Goal: Communication & Community: Answer question/provide support

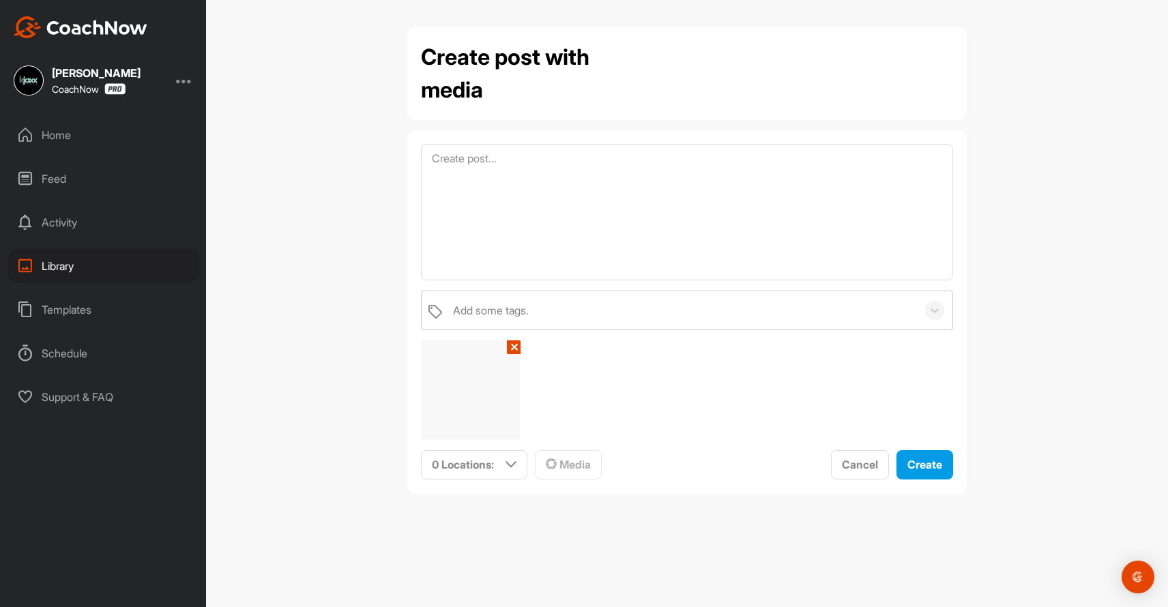
click at [50, 134] on div "Home" at bounding box center [104, 135] width 192 height 34
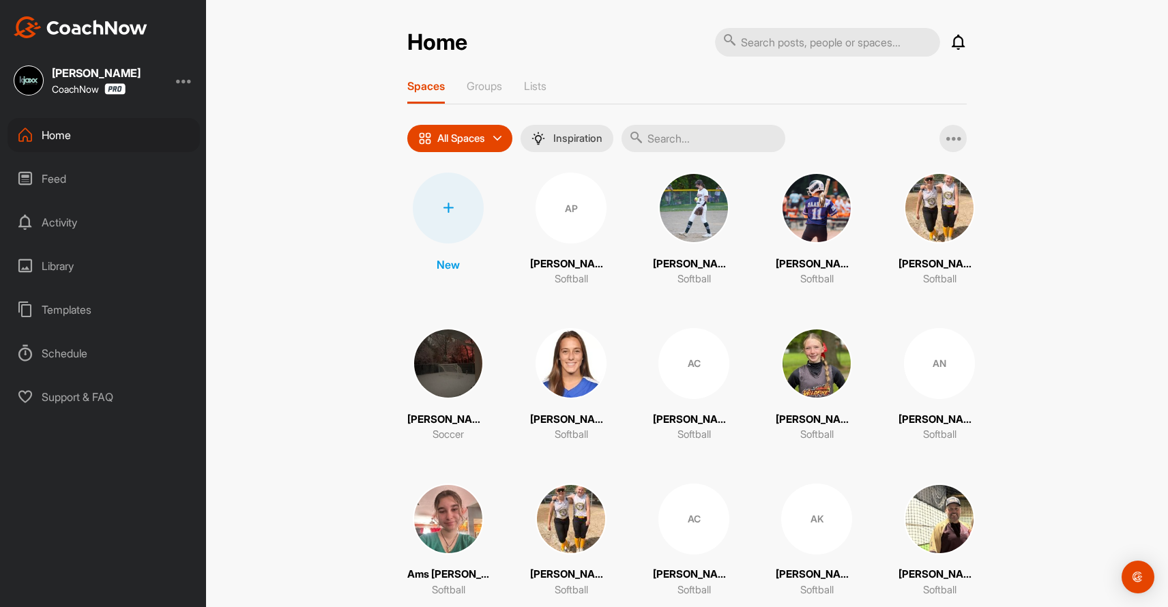
click at [784, 41] on input "text" at bounding box center [827, 42] width 225 height 29
click at [442, 209] on div at bounding box center [448, 208] width 71 height 71
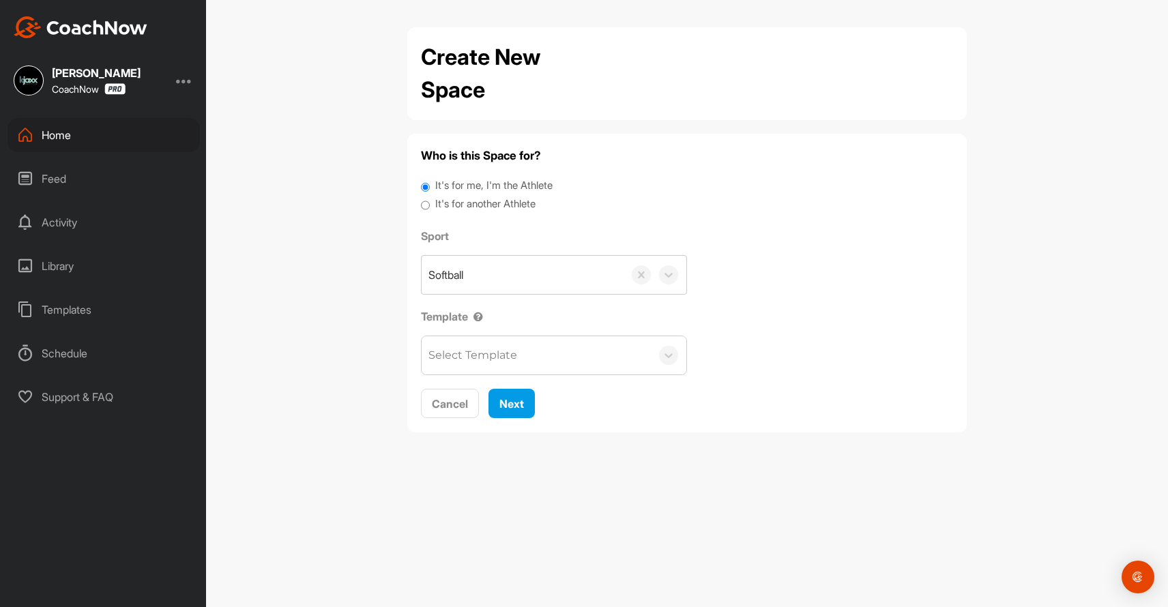
click at [423, 199] on input "It's for another Athlete" at bounding box center [425, 205] width 9 height 18
radio input "true"
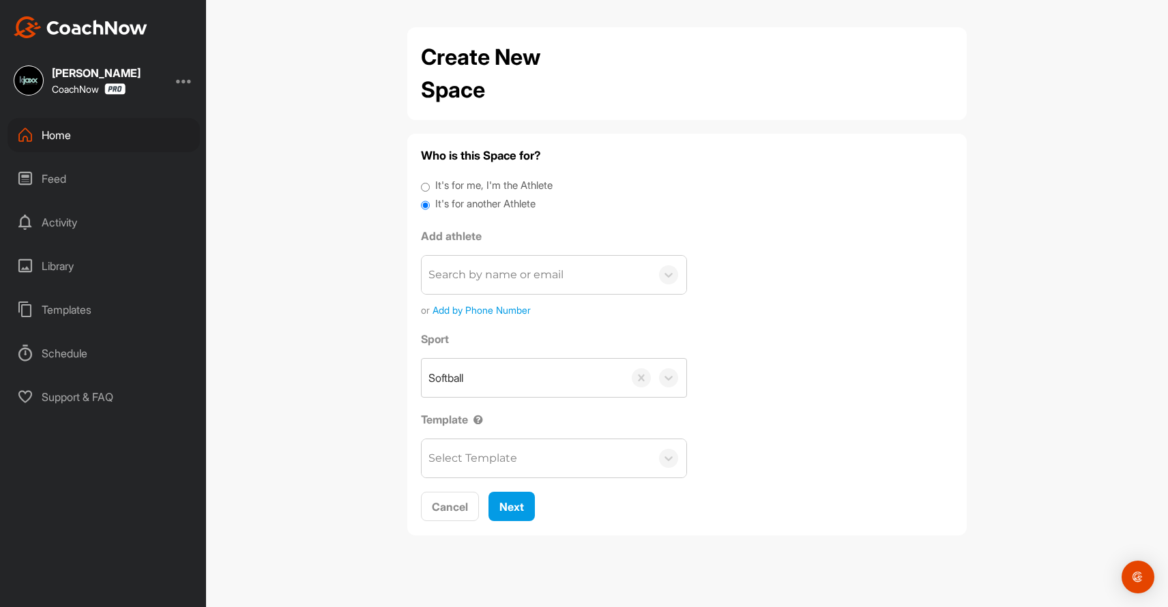
click at [477, 267] on div "Search by name or email" at bounding box center [495, 275] width 135 height 16
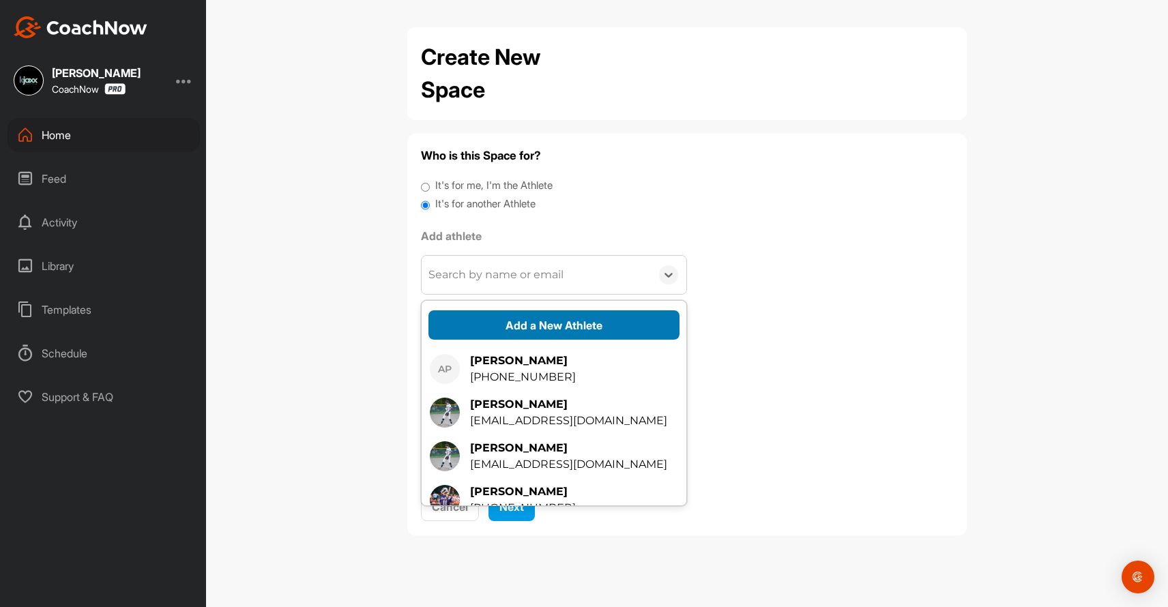
click at [506, 325] on button "Add a New Athlete" at bounding box center [553, 324] width 251 height 29
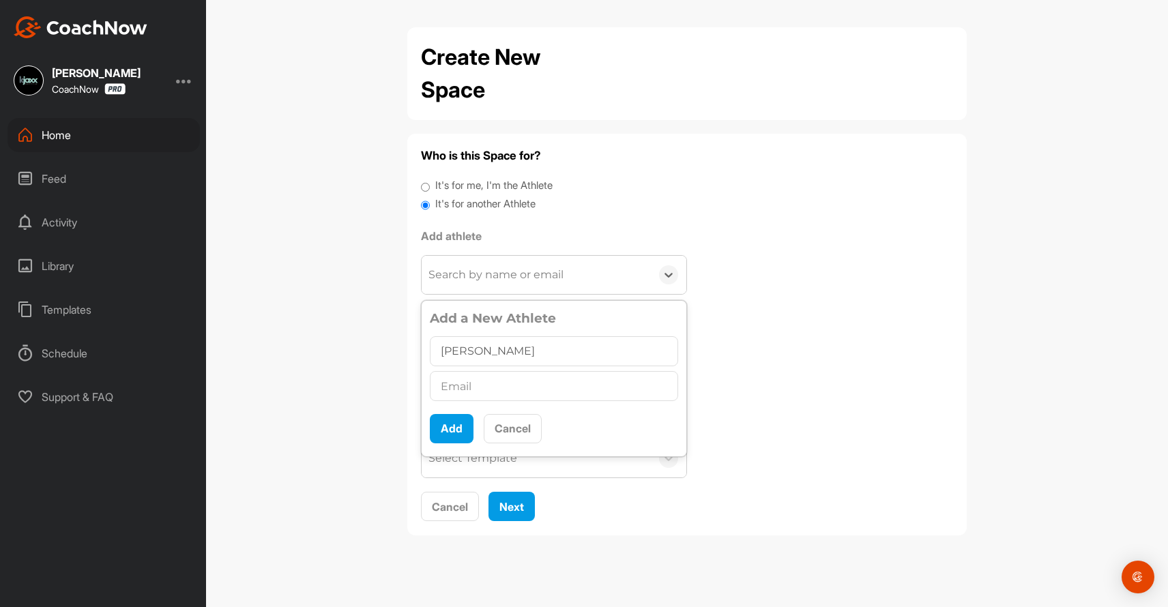
type input "[PERSON_NAME]"
paste input "[EMAIL_ADDRESS][DOMAIN_NAME]"
type input "[EMAIL_ADDRESS][DOMAIN_NAME]"
click at [444, 433] on button "Add" at bounding box center [452, 428] width 44 height 29
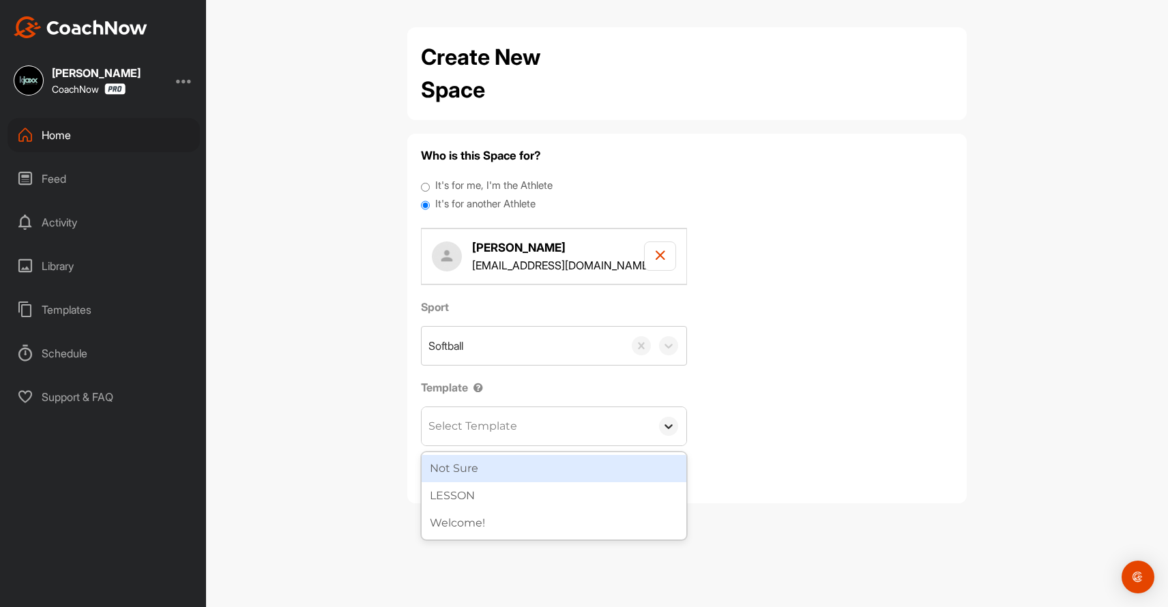
click at [665, 425] on icon at bounding box center [669, 427] width 14 height 14
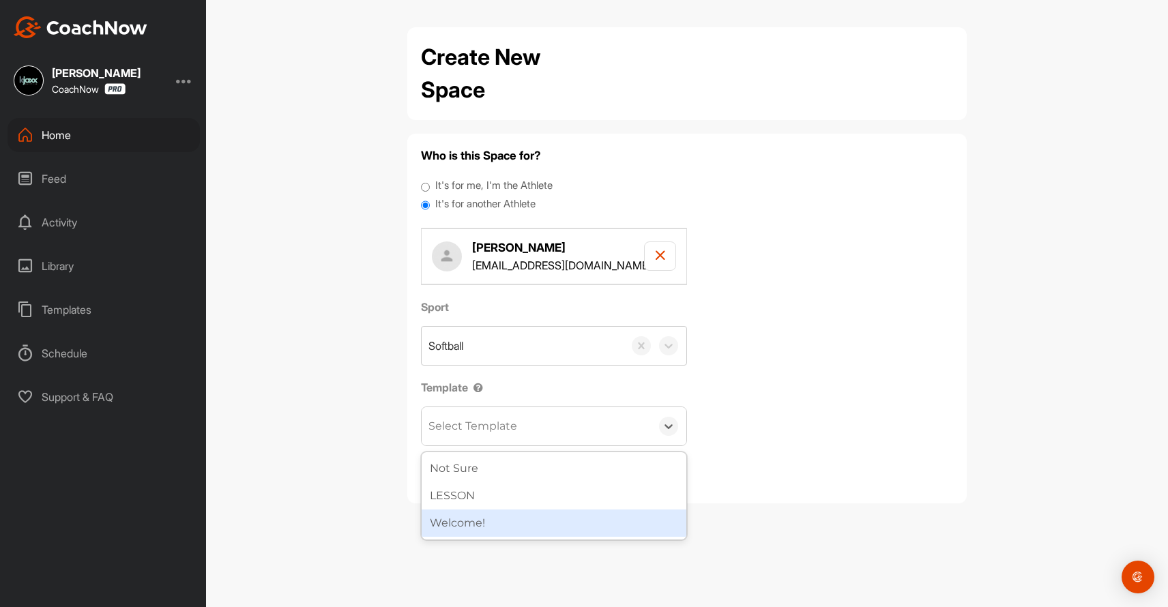
click at [539, 514] on div "Welcome!" at bounding box center [554, 523] width 265 height 27
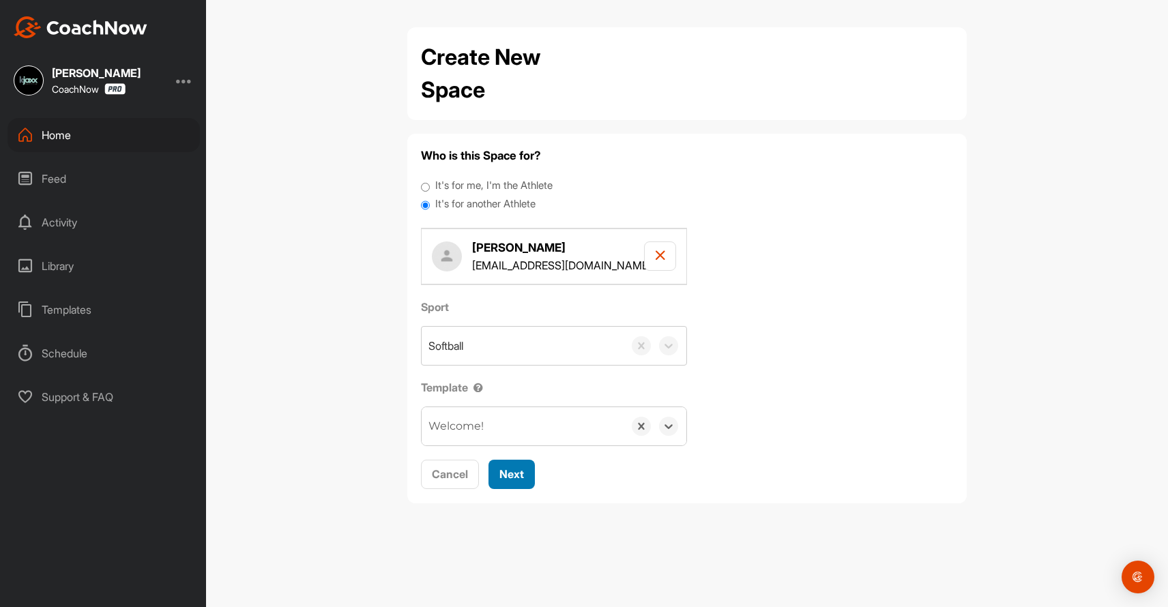
click at [512, 468] on span "Next" at bounding box center [511, 474] width 25 height 14
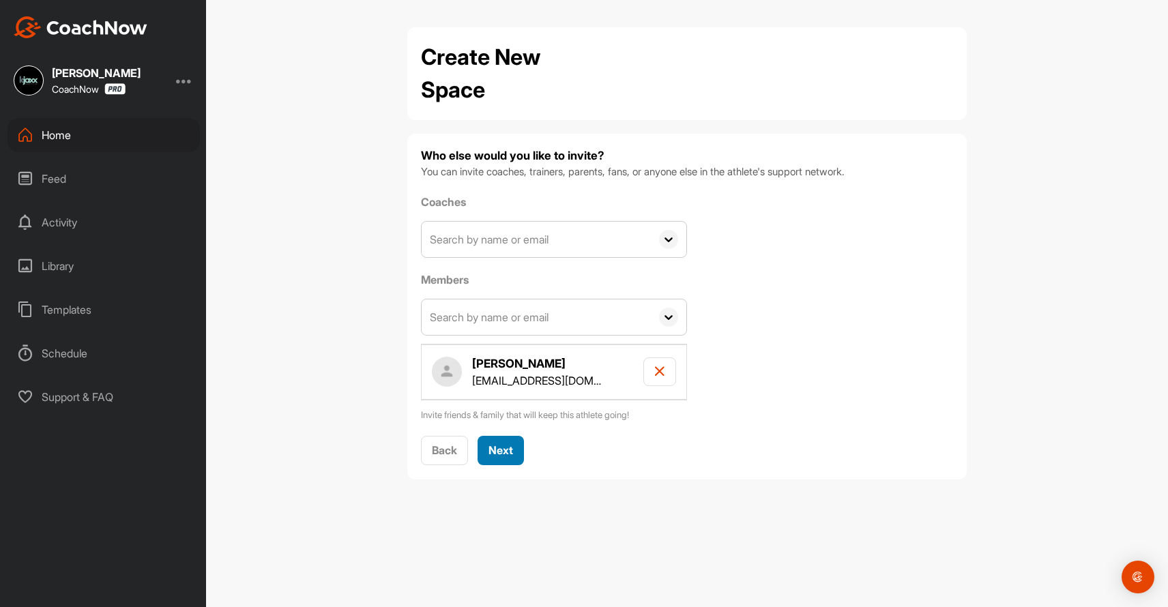
click at [502, 446] on span "Next" at bounding box center [501, 450] width 25 height 14
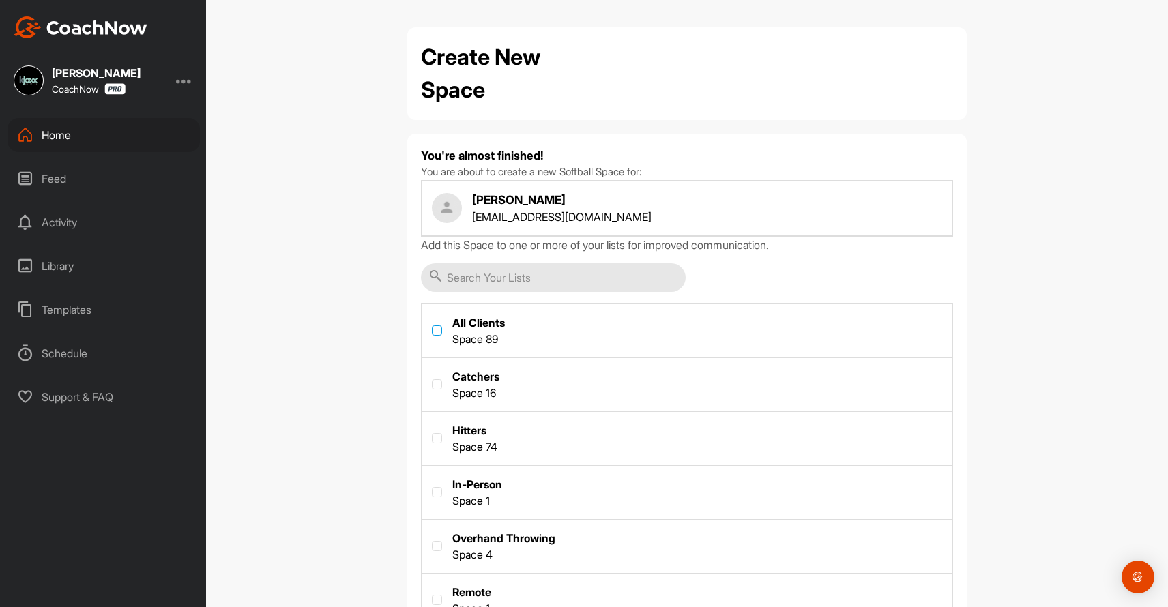
click at [437, 328] on label at bounding box center [437, 330] width 10 height 10
click at [433, 326] on input "checkbox" at bounding box center [432, 325] width 1 height 1
checkbox input "true"
click at [439, 384] on label at bounding box center [437, 384] width 10 height 10
click at [433, 380] on input "checkbox" at bounding box center [432, 379] width 1 height 1
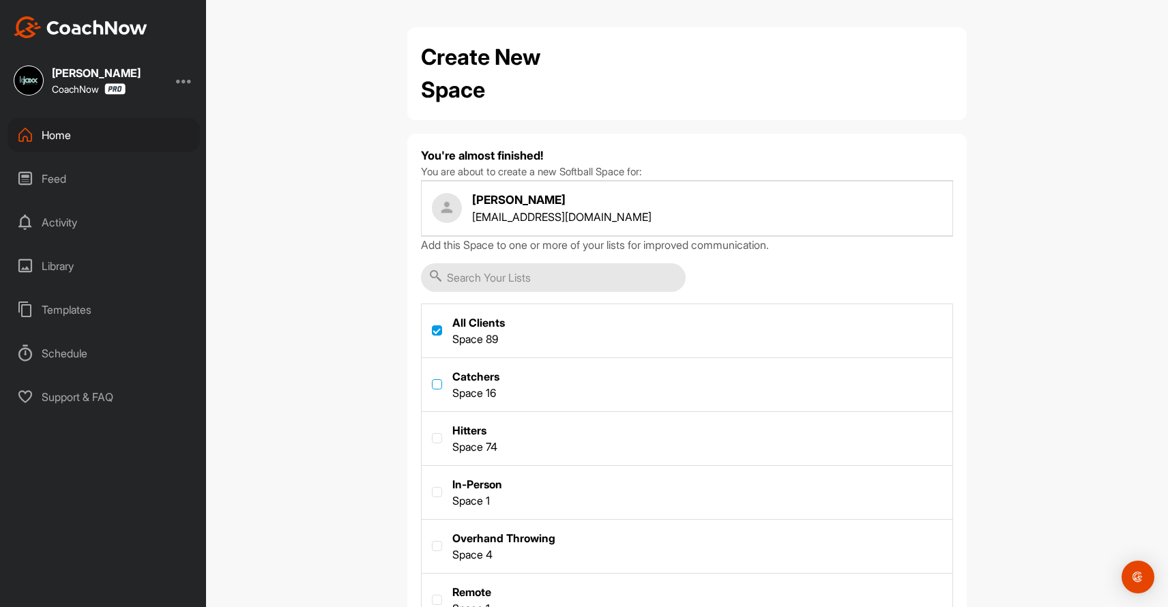
checkbox input "true"
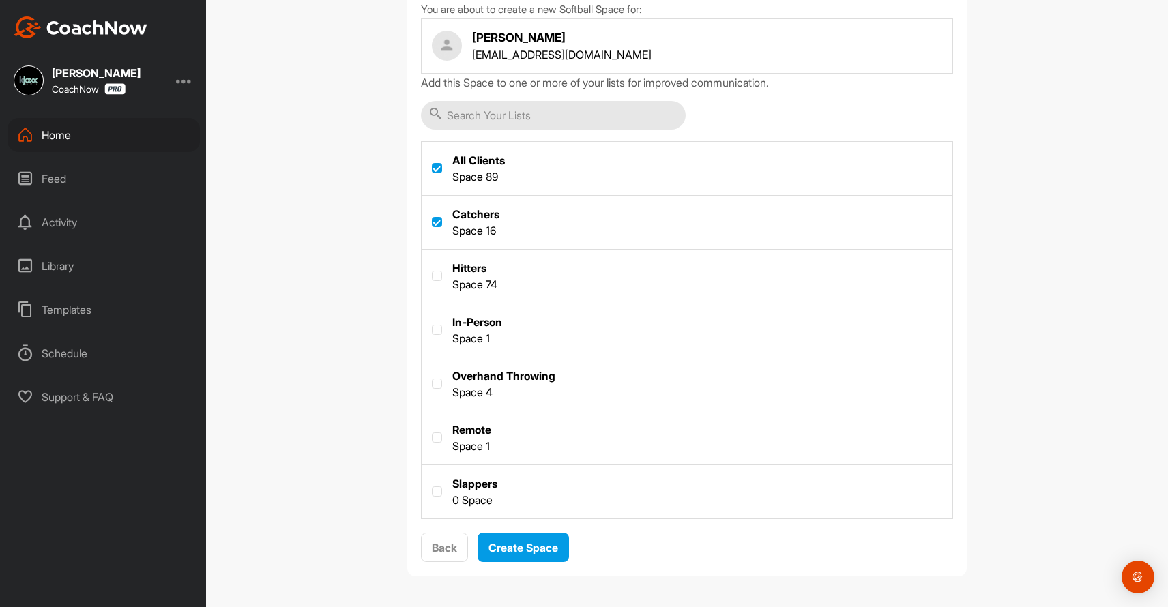
scroll to position [0, 0]
click at [520, 548] on span "Create Space" at bounding box center [524, 548] width 70 height 14
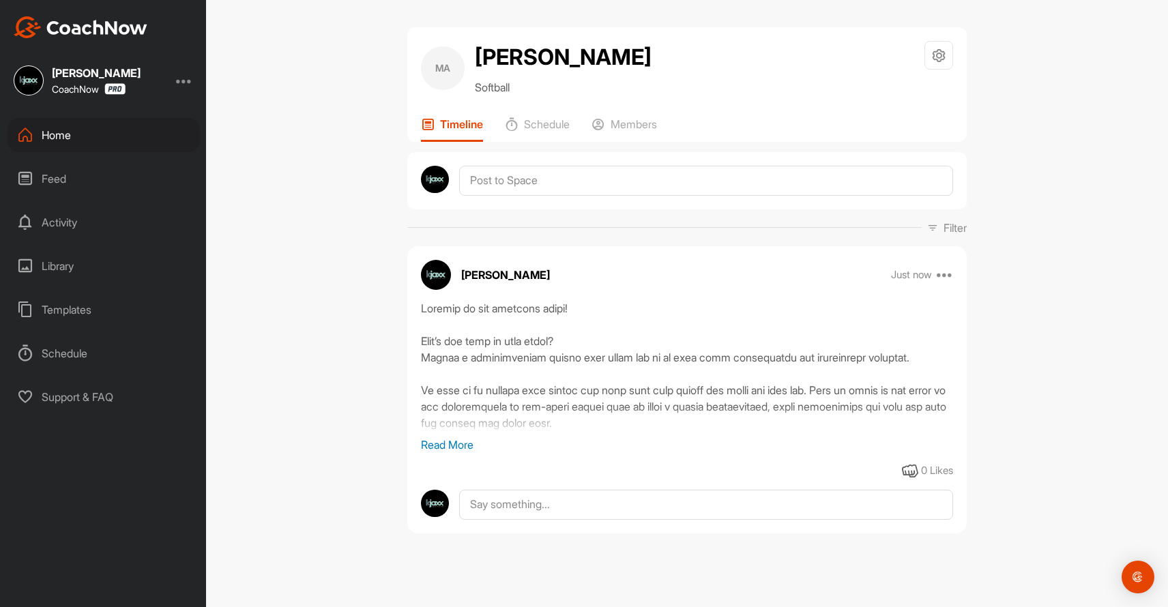
click at [55, 227] on div "Activity" at bounding box center [104, 222] width 192 height 34
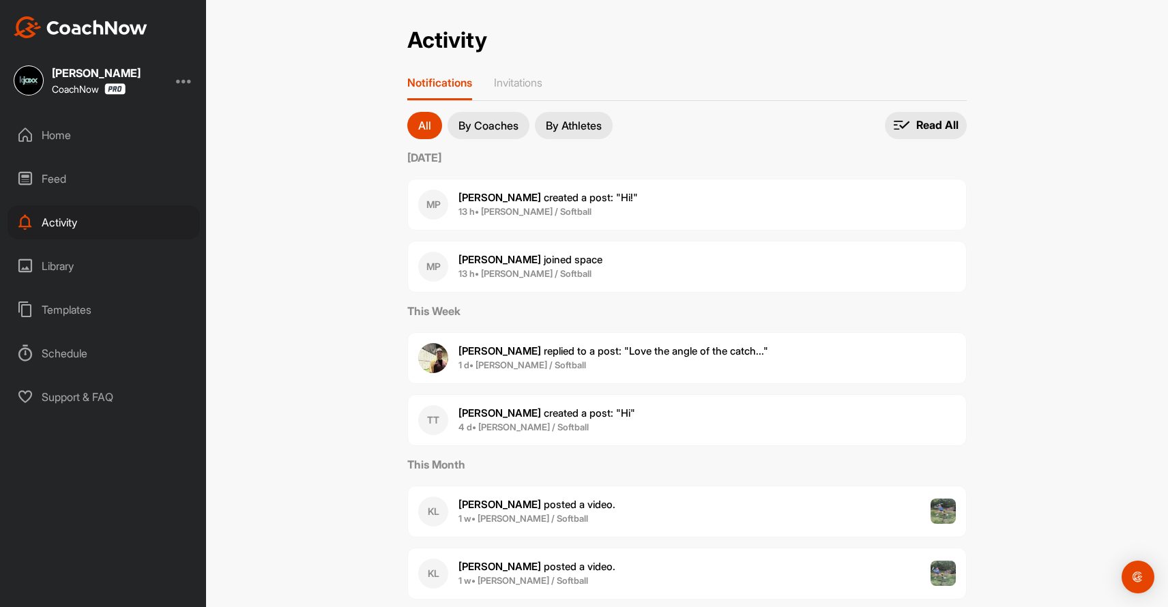
click at [690, 355] on span "[PERSON_NAME] replied to a post : "Love the angle of the catch..."" at bounding box center [613, 351] width 310 height 13
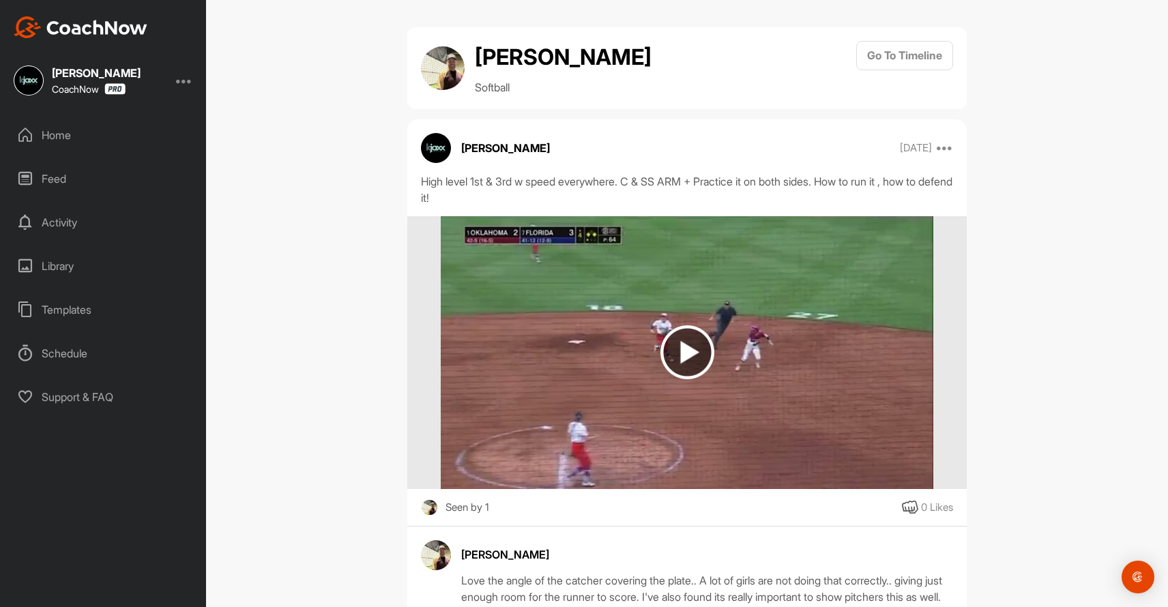
click at [697, 347] on img at bounding box center [687, 352] width 54 height 54
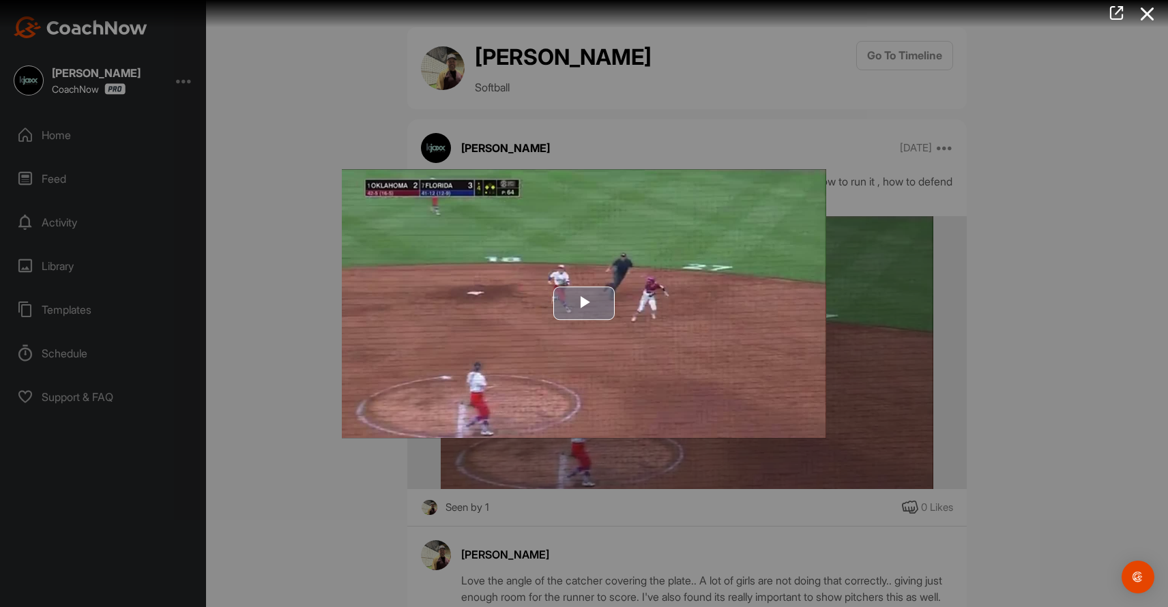
click at [584, 304] on span "Video Player" at bounding box center [584, 304] width 0 height 0
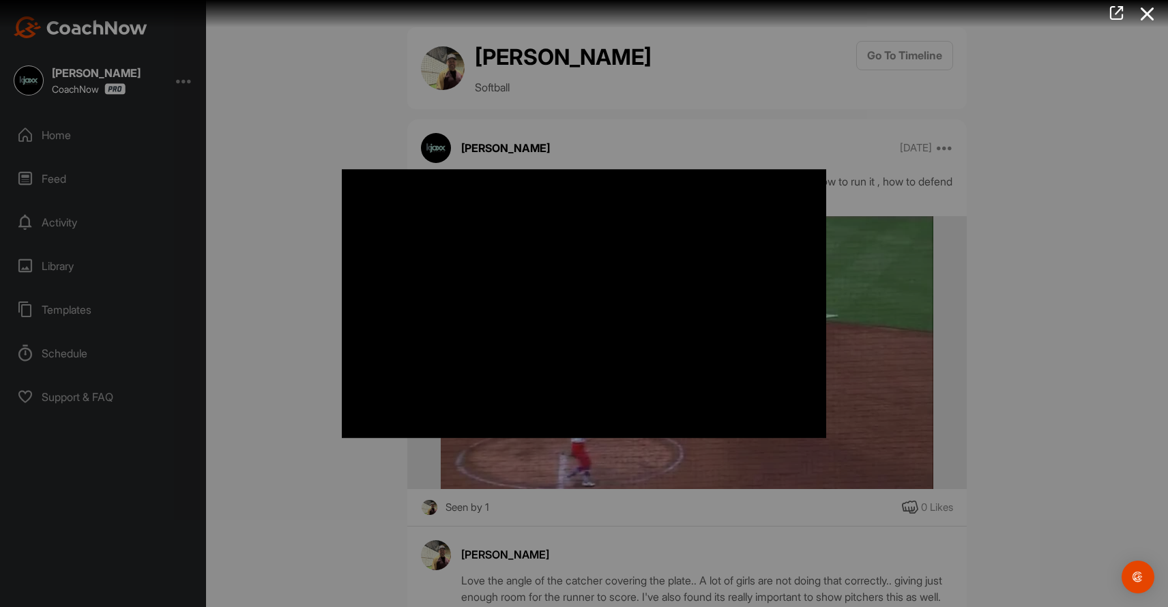
click at [305, 246] on div at bounding box center [584, 303] width 1168 height 607
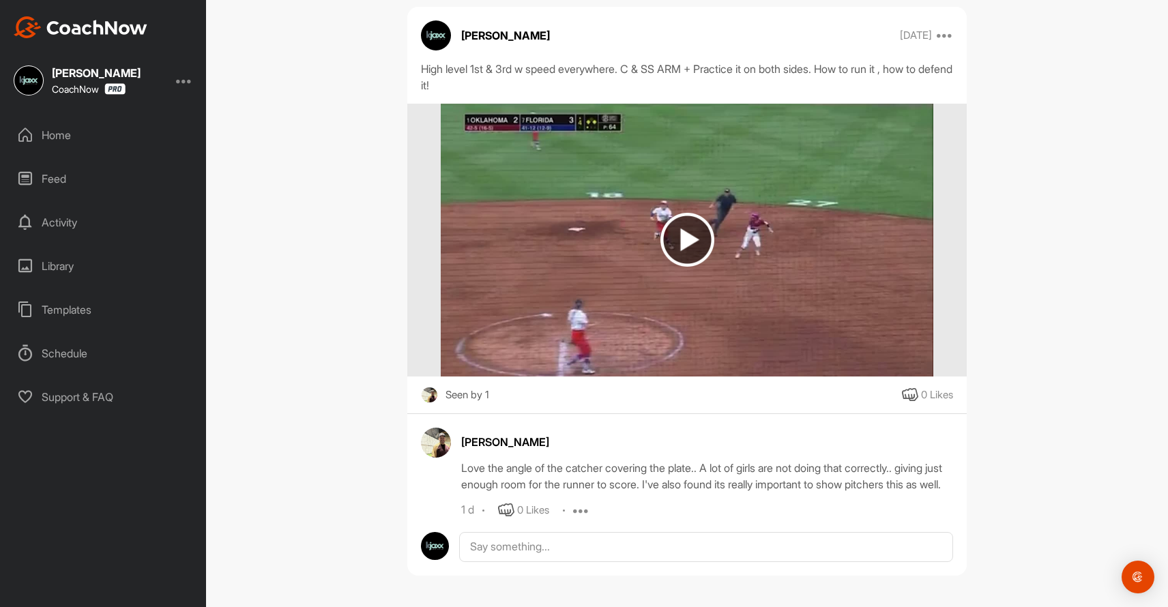
scroll to position [129, 0]
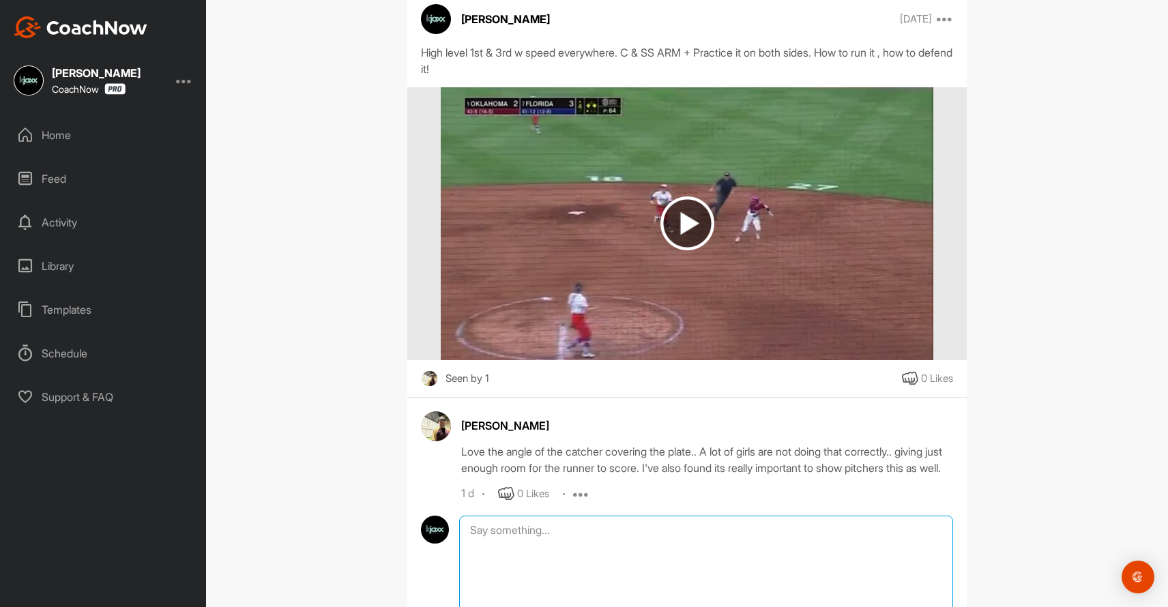
click at [520, 547] on textarea at bounding box center [706, 584] width 494 height 136
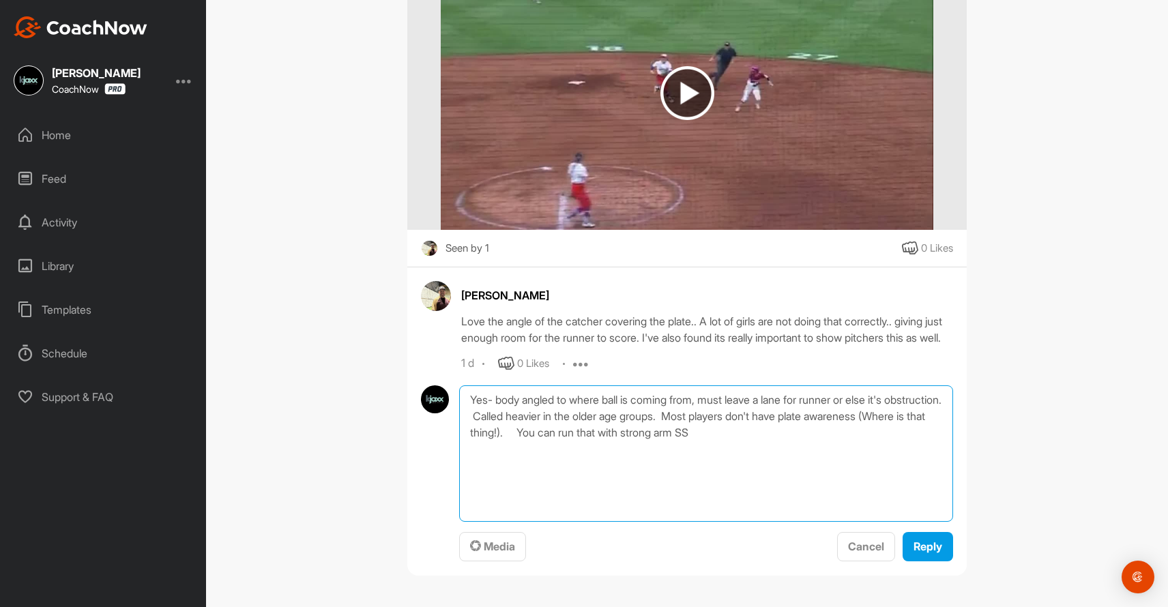
scroll to position [276, 0]
type textarea "Yes- body angled to where ball is coming from, must leave a lane for runner or …"
click at [925, 544] on span "Reply" at bounding box center [928, 547] width 29 height 14
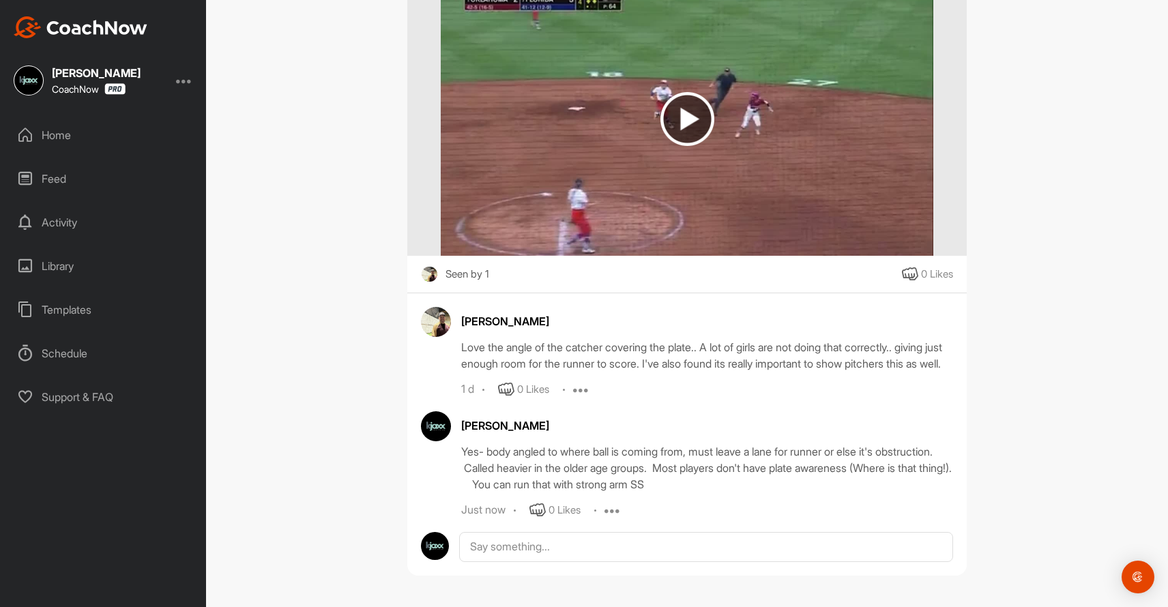
scroll to position [250, 0]
